Goal: Communication & Community: Share content

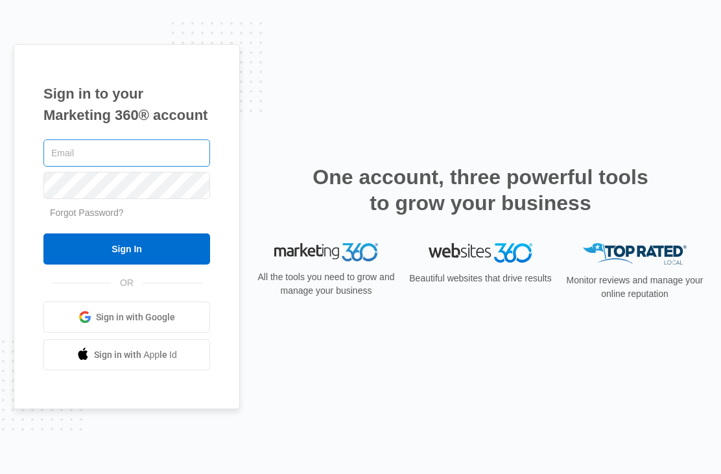
click at [89, 167] on input "text" at bounding box center [126, 152] width 167 height 27
type input "[EMAIL_ADDRESS][DOMAIN_NAME]"
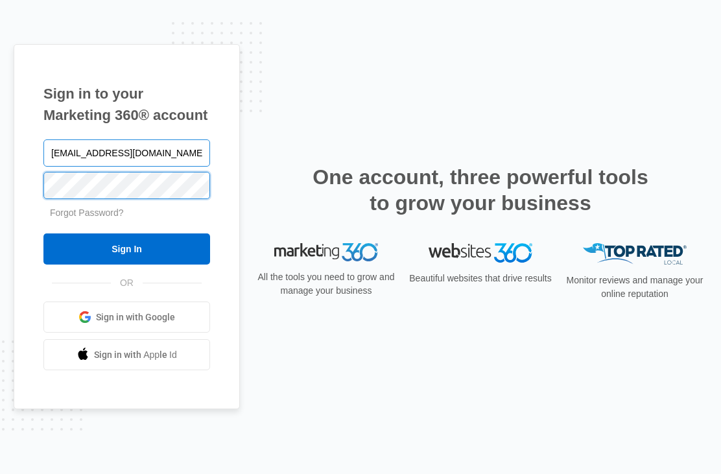
click at [126, 265] on input "Sign In" at bounding box center [126, 248] width 167 height 31
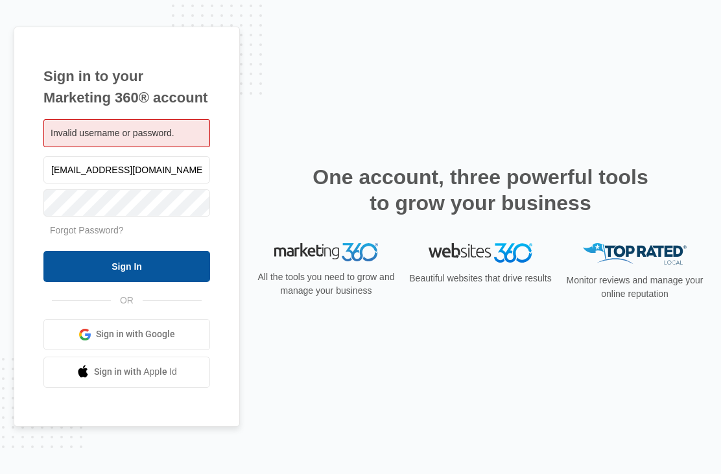
click at [165, 282] on input "Sign In" at bounding box center [126, 266] width 167 height 31
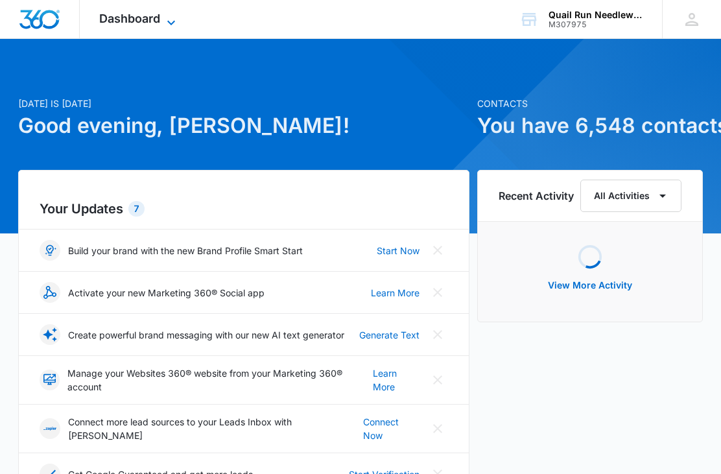
click at [171, 23] on icon at bounding box center [171, 23] width 16 height 16
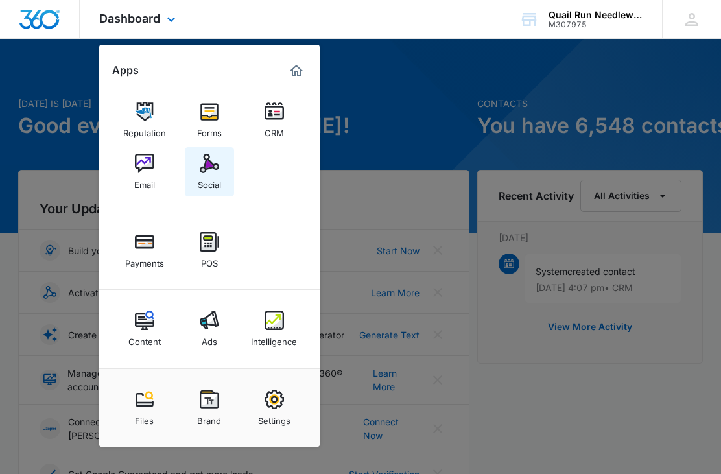
click at [220, 183] on div "Social" at bounding box center [209, 181] width 23 height 17
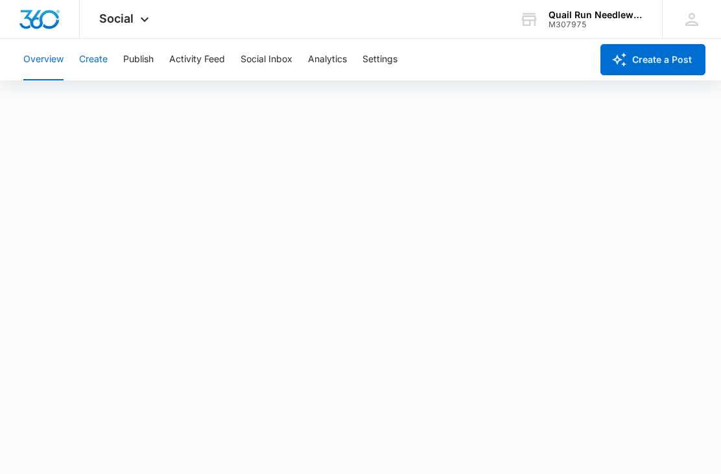
click at [99, 62] on button "Create" at bounding box center [93, 59] width 29 height 41
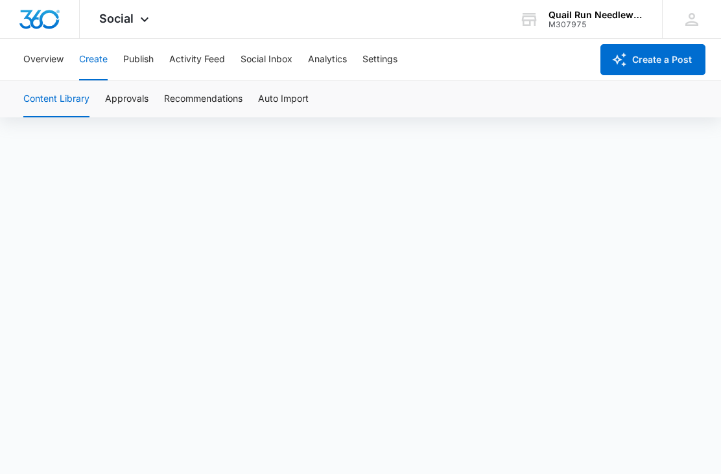
scroll to position [51, 0]
click at [639, 64] on button "Create a Post" at bounding box center [652, 59] width 105 height 31
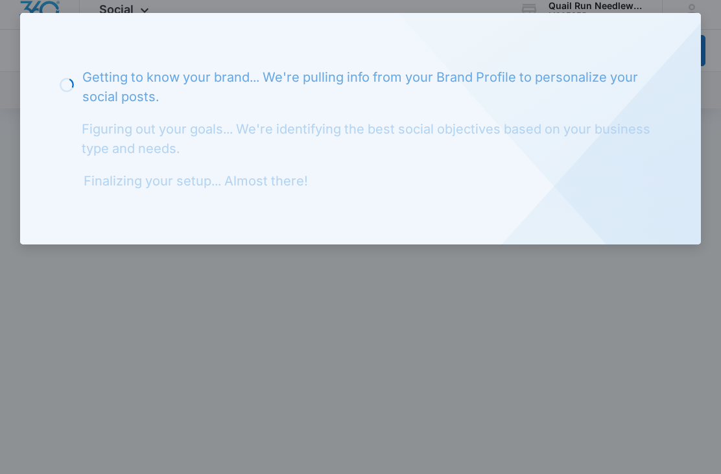
click at [644, 190] on div "Loading Getting to know your brand... We're pulling info from your Brand Profil…" at bounding box center [360, 128] width 681 height 231
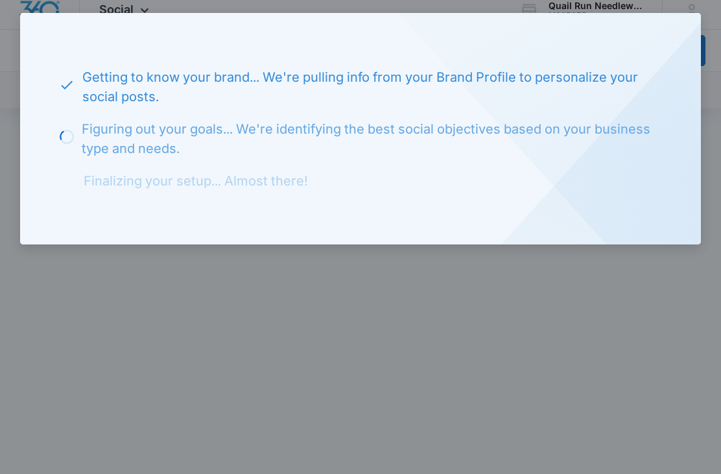
click at [681, 34] on div "Getting to know your brand... We're pulling info from your Brand Profile to per…" at bounding box center [360, 128] width 681 height 231
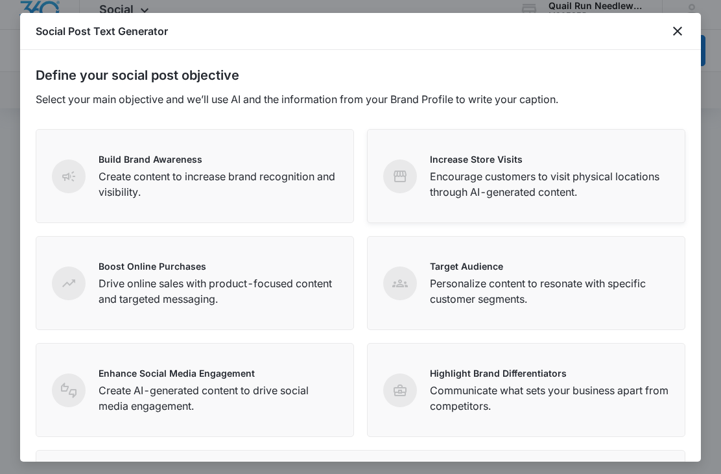
click at [499, 191] on p "Encourage customers to visit physical locations through AI-generated content." at bounding box center [549, 184] width 239 height 31
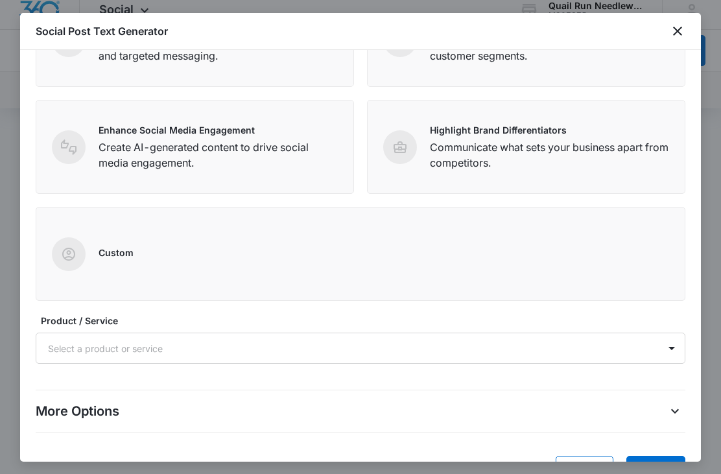
scroll to position [242, 0]
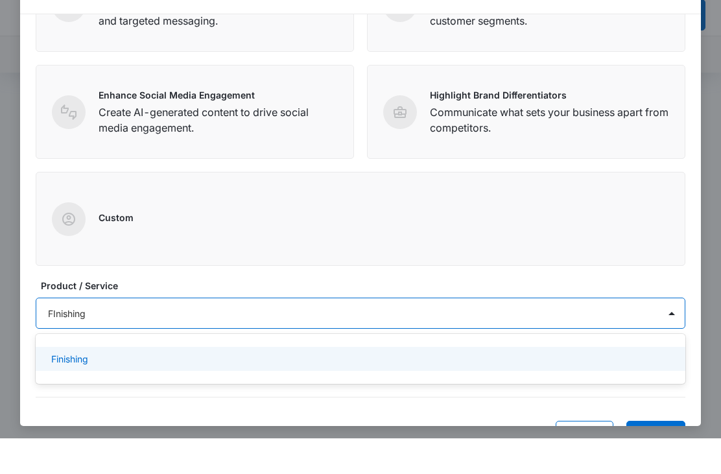
type input "FInishing"
click at [670, 456] on button "Submit" at bounding box center [655, 471] width 59 height 31
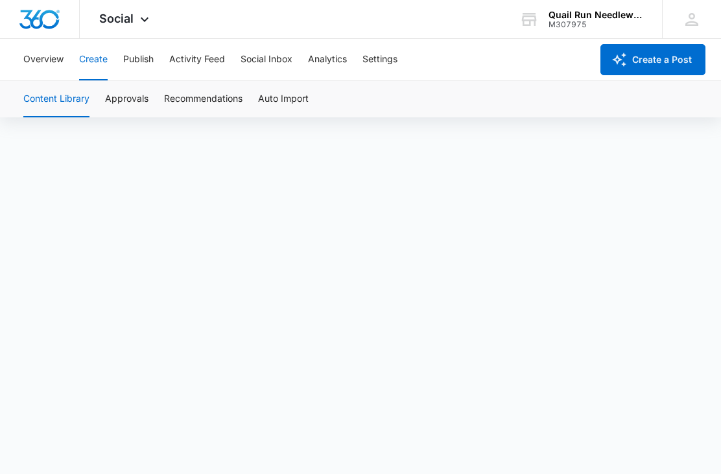
scroll to position [51, 0]
click at [97, 62] on button "Create" at bounding box center [93, 59] width 29 height 41
click at [97, 112] on div "Content Library Approvals Recommendations Auto Import" at bounding box center [361, 99] width 690 height 36
